Goal: Find specific page/section: Find specific page/section

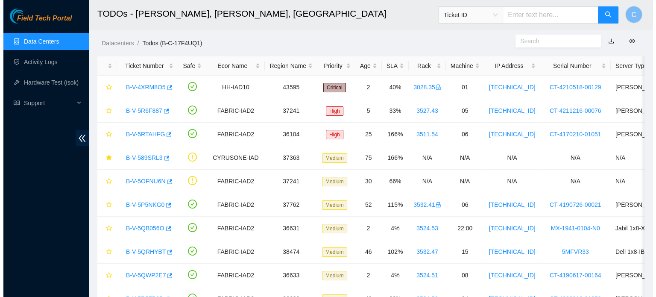
scroll to position [193, 0]
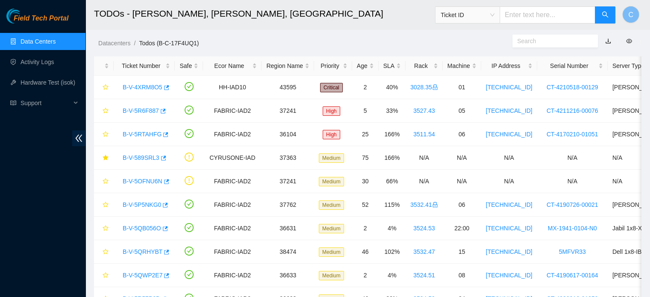
click at [56, 44] on link "Data Centers" at bounding box center [37, 41] width 35 height 7
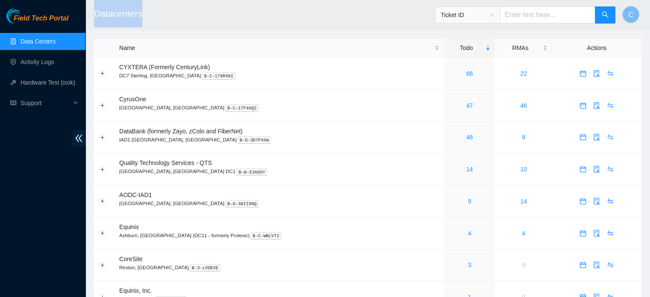
drag, startPoint x: 143, startPoint y: 13, endPoint x: 89, endPoint y: 8, distance: 53.6
click at [89, 8] on header "Datacenters Ticket ID C" at bounding box center [410, 14] width 650 height 29
click at [157, 22] on h2 "Datacenters" at bounding box center [315, 13] width 443 height 27
drag, startPoint x: 143, startPoint y: 17, endPoint x: 92, endPoint y: 17, distance: 51.7
click at [92, 17] on header "Datacenters Ticket ID C" at bounding box center [410, 14] width 650 height 29
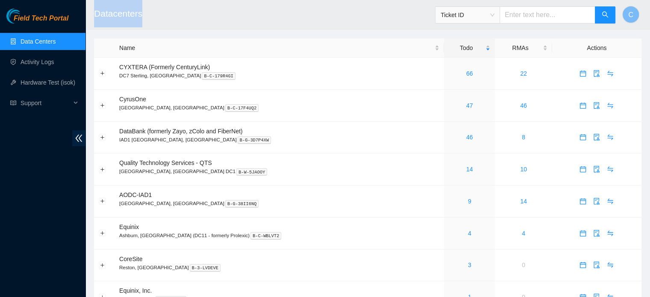
click at [92, 17] on header "Datacenters Ticket ID C" at bounding box center [410, 14] width 650 height 29
drag, startPoint x: 94, startPoint y: 15, endPoint x: 142, endPoint y: 17, distance: 47.9
click at [142, 17] on h2 "Datacenters" at bounding box center [315, 13] width 443 height 27
drag, startPoint x: 142, startPoint y: 17, endPoint x: 105, endPoint y: 16, distance: 37.2
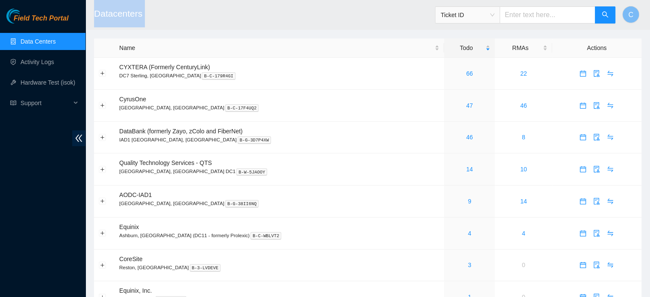
click at [105, 16] on h2 "Datacenters" at bounding box center [315, 13] width 443 height 27
drag, startPoint x: 97, startPoint y: 16, endPoint x: 112, endPoint y: 15, distance: 15.0
click at [112, 15] on h2 "Datacenters" at bounding box center [315, 13] width 443 height 27
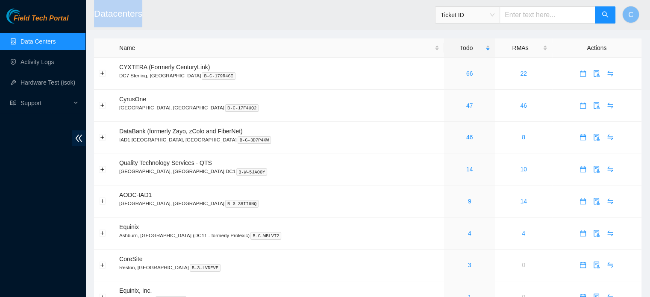
drag, startPoint x: 92, startPoint y: 14, endPoint x: 141, endPoint y: 21, distance: 50.0
click at [141, 21] on header "Datacenters Ticket ID C" at bounding box center [410, 14] width 650 height 29
click at [141, 21] on h2 "Datacenters" at bounding box center [315, 13] width 443 height 27
drag, startPoint x: 95, startPoint y: 14, endPoint x: 141, endPoint y: 19, distance: 46.8
click at [141, 19] on h2 "Datacenters" at bounding box center [315, 13] width 443 height 27
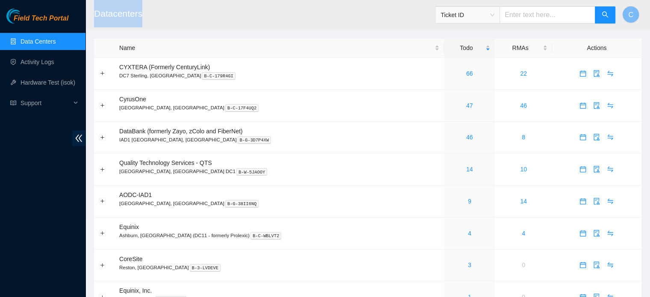
click at [141, 19] on h2 "Datacenters" at bounding box center [315, 13] width 443 height 27
drag, startPoint x: 93, startPoint y: 14, endPoint x: 142, endPoint y: 17, distance: 49.2
click at [142, 17] on header "Datacenters Ticket ID C" at bounding box center [410, 14] width 650 height 29
click at [142, 17] on h2 "Datacenters" at bounding box center [315, 13] width 443 height 27
drag, startPoint x: 142, startPoint y: 13, endPoint x: 97, endPoint y: 13, distance: 44.8
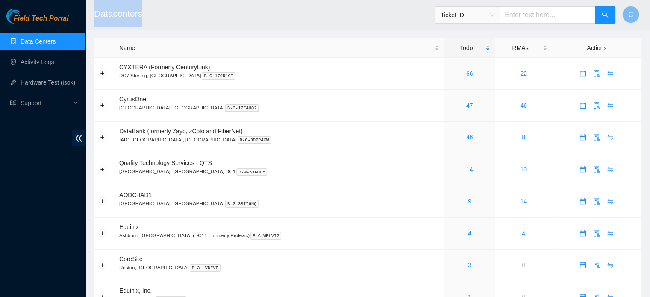
click at [97, 13] on h2 "Datacenters" at bounding box center [315, 13] width 443 height 27
drag, startPoint x: 97, startPoint y: 13, endPoint x: 142, endPoint y: 14, distance: 44.8
click at [142, 14] on h2 "Datacenters" at bounding box center [315, 13] width 443 height 27
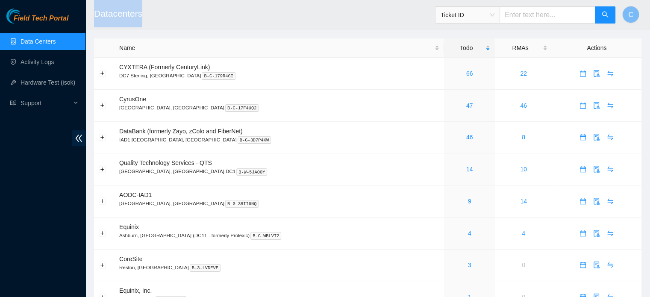
drag, startPoint x: 141, startPoint y: 14, endPoint x: 89, endPoint y: 13, distance: 51.7
click at [89, 13] on header "Datacenters Ticket ID C" at bounding box center [410, 14] width 650 height 29
drag, startPoint x: 93, startPoint y: 13, endPoint x: 142, endPoint y: 18, distance: 49.8
click at [142, 18] on header "Datacenters Ticket ID C" at bounding box center [410, 14] width 650 height 29
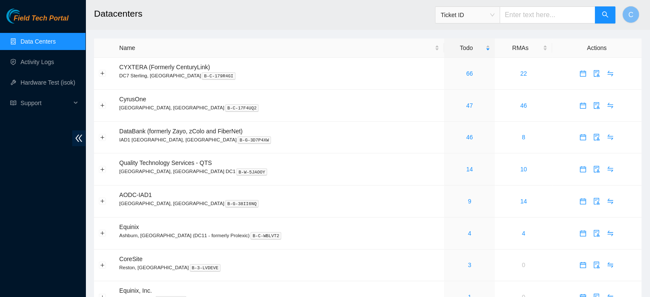
click at [142, 18] on h2 "Datacenters" at bounding box center [315, 13] width 443 height 27
drag, startPoint x: 141, startPoint y: 14, endPoint x: 84, endPoint y: 12, distance: 57.2
click at [84, 12] on section "Field Tech Portal Data Centers Activity Logs Hardware Test (isok) Support Datac…" at bounding box center [325, 202] width 650 height 404
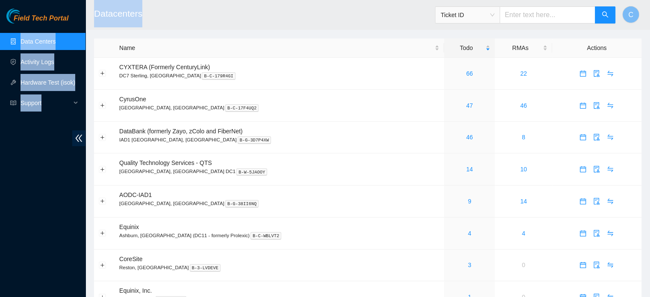
click at [92, 12] on header "Datacenters Ticket ID C" at bounding box center [410, 14] width 650 height 29
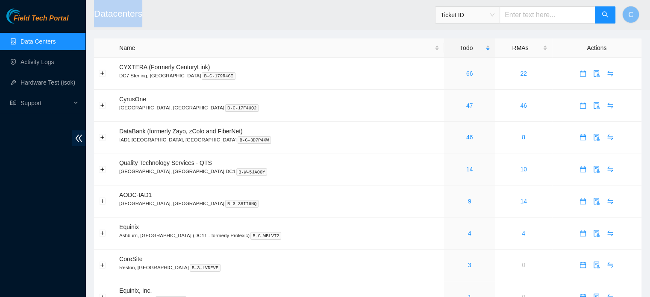
drag, startPoint x: 92, startPoint y: 12, endPoint x: 111, endPoint y: 14, distance: 18.5
click at [111, 14] on header "Datacenters Ticket ID C" at bounding box center [410, 14] width 650 height 29
click at [142, 13] on h2 "Datacenters" at bounding box center [315, 13] width 443 height 27
drag, startPoint x: 142, startPoint y: 13, endPoint x: 91, endPoint y: 18, distance: 50.6
click at [91, 18] on header "Datacenters Ticket ID C" at bounding box center [410, 14] width 650 height 29
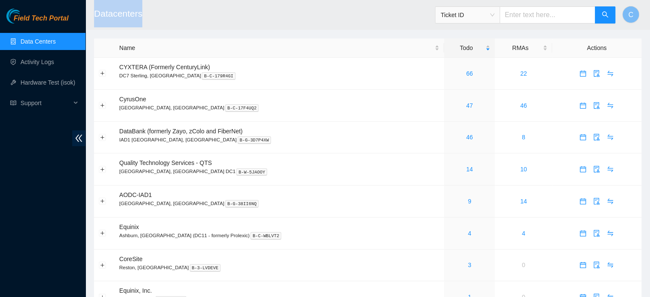
click at [91, 18] on header "Datacenters Ticket ID C" at bounding box center [410, 14] width 650 height 29
drag, startPoint x: 142, startPoint y: 14, endPoint x: 97, endPoint y: 15, distance: 44.4
click at [97, 15] on h2 "Datacenters" at bounding box center [315, 13] width 443 height 27
drag, startPoint x: 93, startPoint y: 15, endPoint x: 140, endPoint y: 15, distance: 47.8
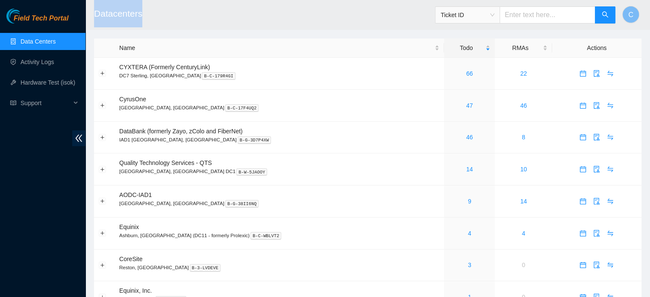
click at [140, 15] on header "Datacenters Ticket ID C" at bounding box center [410, 14] width 650 height 29
click at [140, 15] on h2 "Datacenters" at bounding box center [315, 13] width 443 height 27
drag, startPoint x: 141, startPoint y: 14, endPoint x: 95, endPoint y: 17, distance: 46.6
click at [95, 17] on h2 "Datacenters" at bounding box center [315, 13] width 443 height 27
click at [95, 15] on h2 "Datacenters" at bounding box center [315, 13] width 443 height 27
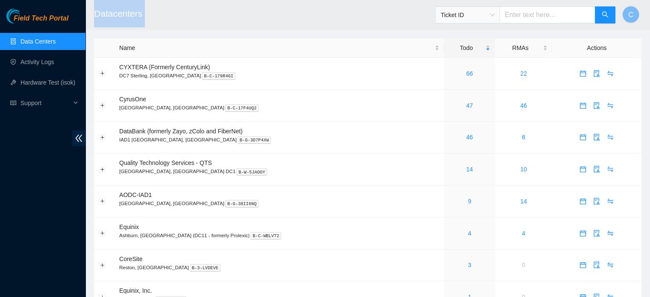
drag, startPoint x: 95, startPoint y: 15, endPoint x: 143, endPoint y: 21, distance: 48.7
click at [143, 21] on h2 "Datacenters" at bounding box center [315, 13] width 443 height 27
click at [143, 18] on h2 "Datacenters" at bounding box center [315, 13] width 443 height 27
drag, startPoint x: 142, startPoint y: 14, endPoint x: 96, endPoint y: 18, distance: 46.7
click at [96, 18] on h2 "Datacenters" at bounding box center [315, 13] width 443 height 27
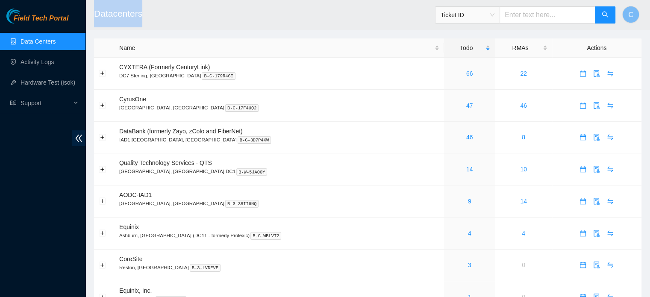
click at [96, 18] on h2 "Datacenters" at bounding box center [315, 13] width 443 height 27
click at [56, 43] on link "Data Centers" at bounding box center [37, 41] width 35 height 7
click at [132, 17] on h2 "Datacenters" at bounding box center [315, 13] width 443 height 27
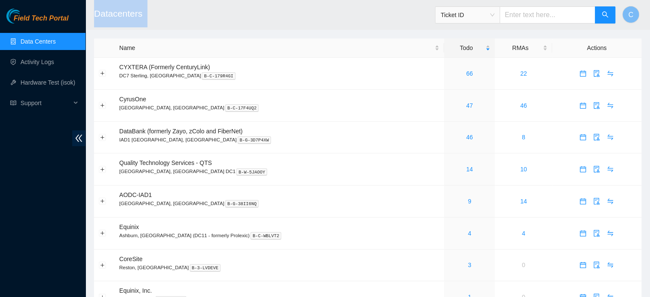
click at [132, 17] on h2 "Datacenters" at bounding box center [315, 13] width 443 height 27
drag, startPoint x: 141, startPoint y: 13, endPoint x: 94, endPoint y: 20, distance: 48.0
click at [94, 20] on h2 "Datacenters" at bounding box center [315, 13] width 443 height 27
